Goal: Information Seeking & Learning: Find specific fact

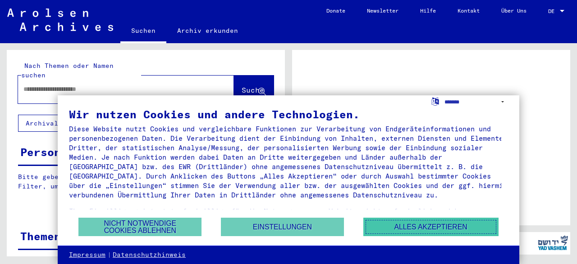
click at [411, 231] on button "Alles akzeptieren" at bounding box center [430, 227] width 135 height 18
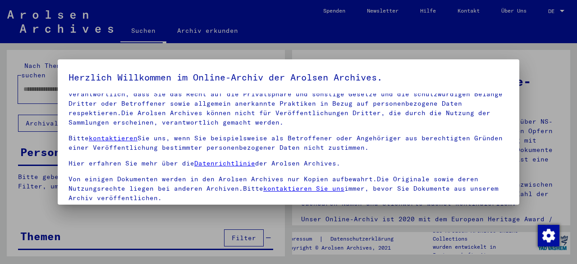
scroll to position [71, 0]
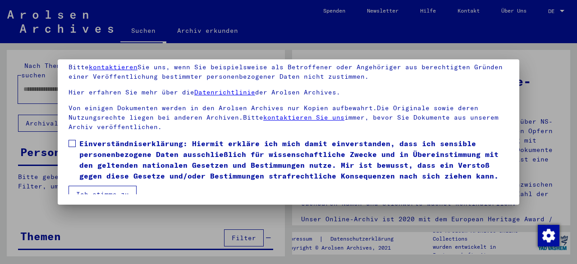
click at [136, 144] on span "Einverständniserklärung: Hiermit erkläre ich mich damit einverstanden, dass ich…" at bounding box center [293, 159] width 429 height 43
click at [106, 186] on button "Ich stimme zu" at bounding box center [102, 194] width 68 height 17
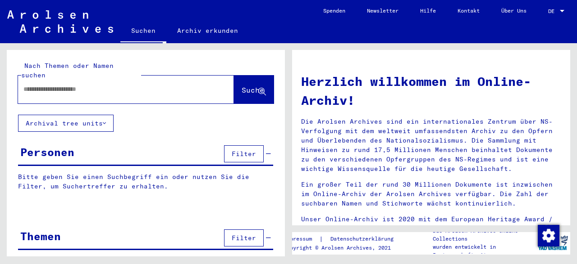
click at [64, 85] on input "text" at bounding box center [114, 89] width 183 height 9
paste input "**********"
type input "**********"
click at [241, 86] on span "Suche" at bounding box center [252, 90] width 23 height 9
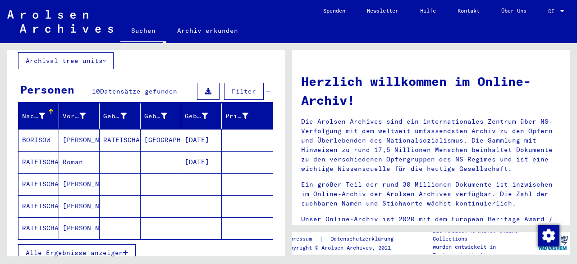
scroll to position [75, 0]
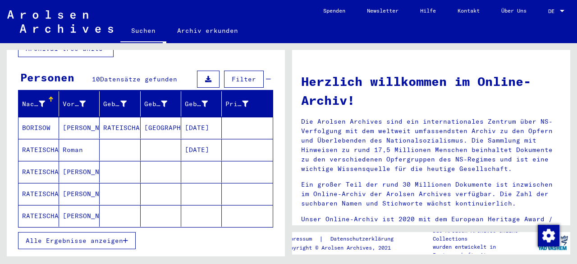
click at [97, 237] on span "Alle Ergebnisse anzeigen" at bounding box center [74, 241] width 97 height 8
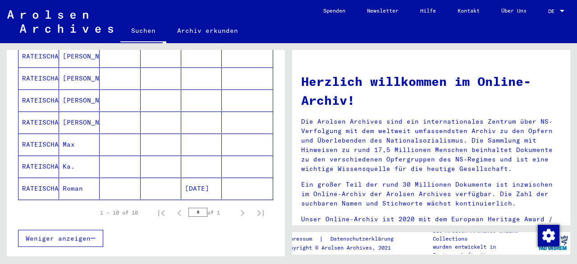
scroll to position [225, 0]
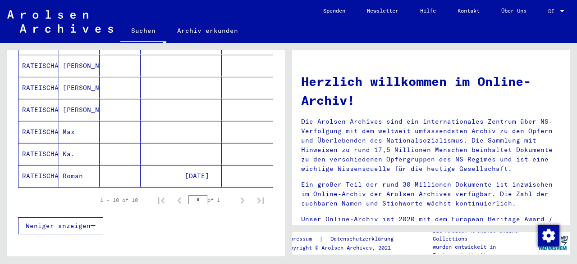
click at [32, 121] on mat-cell "RATEISCHAK" at bounding box center [38, 132] width 41 height 22
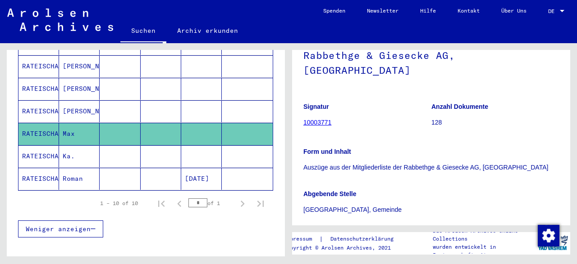
scroll to position [225, 0]
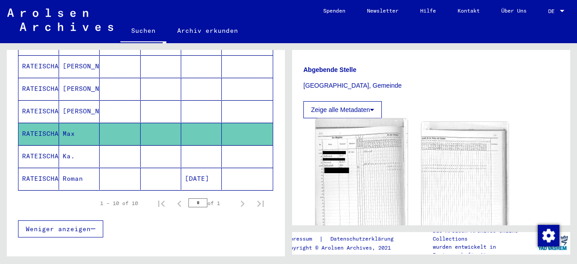
click at [377, 101] on button "Zeige alle Metadaten" at bounding box center [342, 109] width 78 height 17
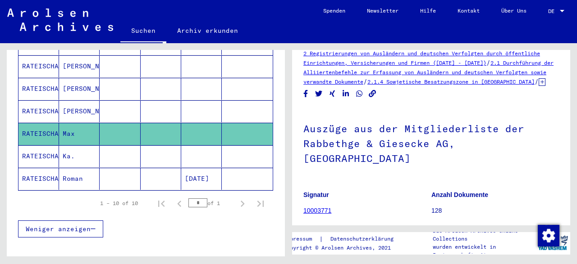
scroll to position [0, 0]
